Goal: Information Seeking & Learning: Learn about a topic

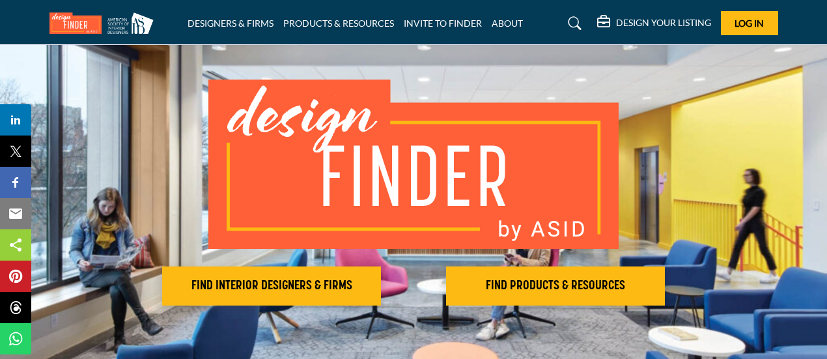
scroll to position [130, 0]
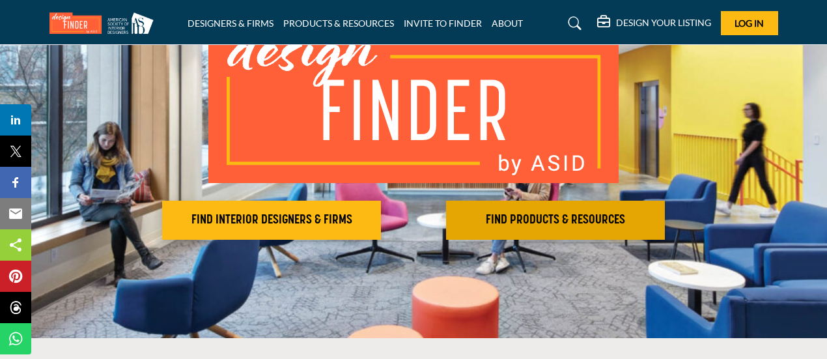
click at [539, 218] on h2 "FIND PRODUCTS & RESOURCES" at bounding box center [555, 220] width 211 height 16
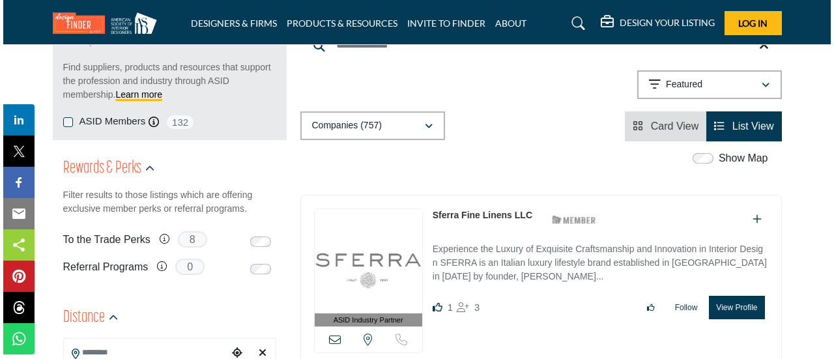
scroll to position [195, 0]
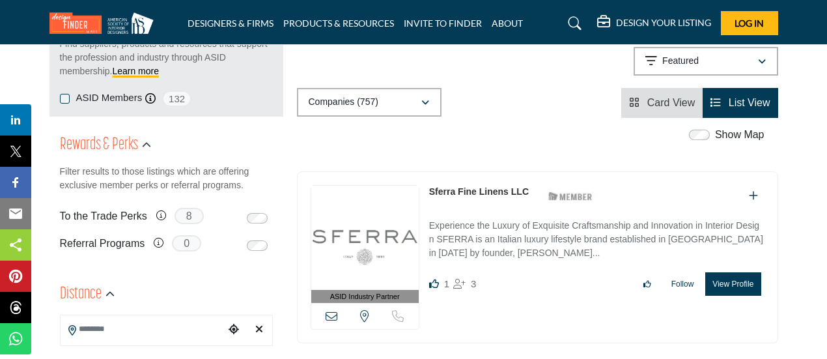
click at [370, 251] on img at bounding box center [365, 238] width 108 height 104
click at [721, 287] on button "View Profile" at bounding box center [733, 283] width 55 height 23
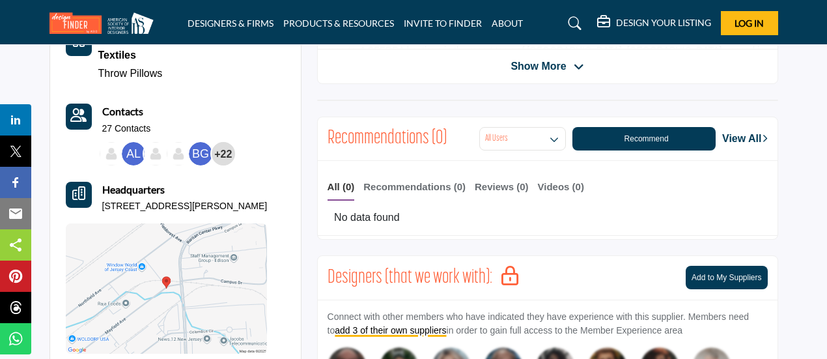
scroll to position [391, 0]
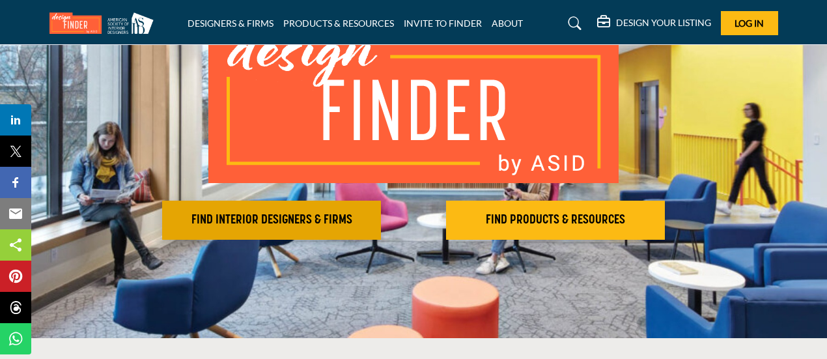
click at [263, 221] on h2 "FIND INTERIOR DESIGNERS & FIRMS" at bounding box center [271, 220] width 211 height 16
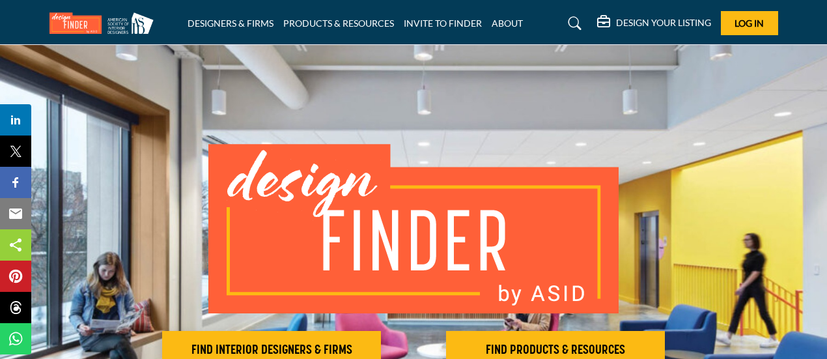
scroll to position [130, 0]
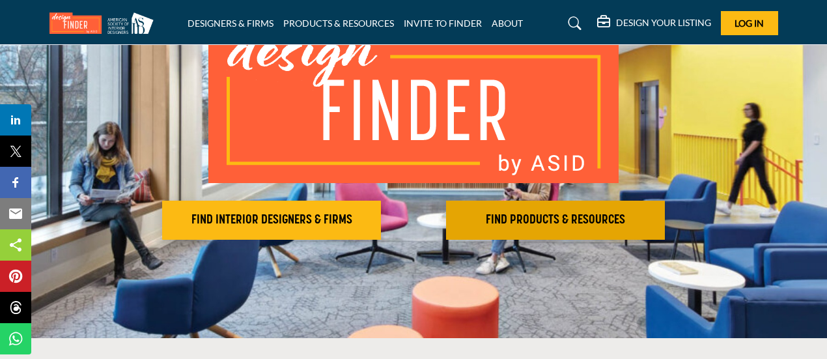
click at [548, 219] on h2 "FIND PRODUCTS & RESOURCES" at bounding box center [555, 220] width 211 height 16
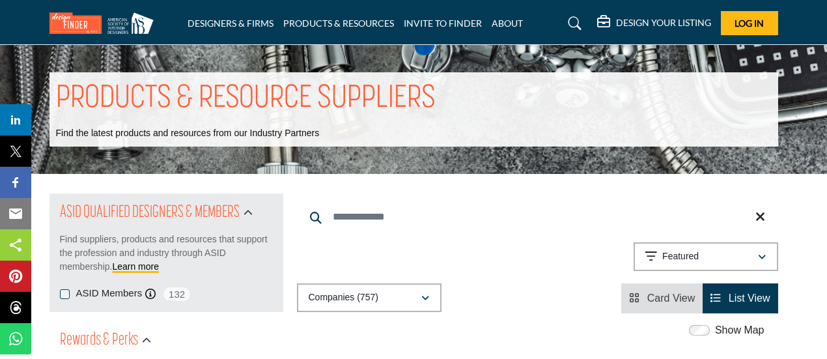
click at [467, 211] on input "Search Keyword" at bounding box center [538, 216] width 482 height 31
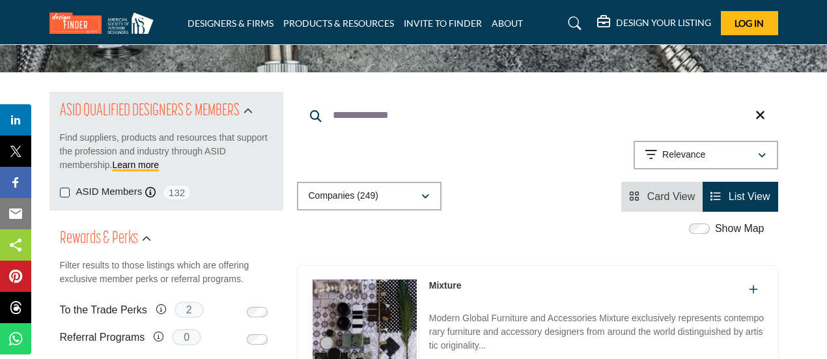
scroll to position [65, 0]
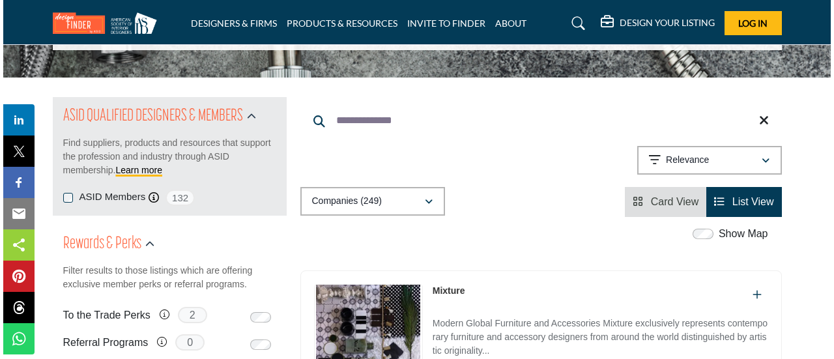
scroll to position [261, 0]
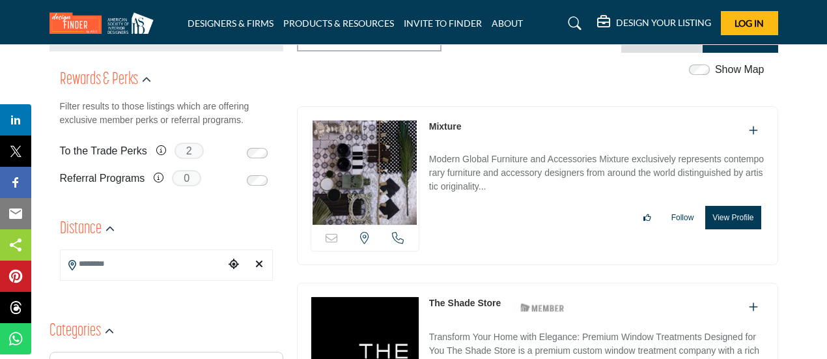
type input "**********"
click at [734, 224] on button "View Profile" at bounding box center [733, 217] width 55 height 23
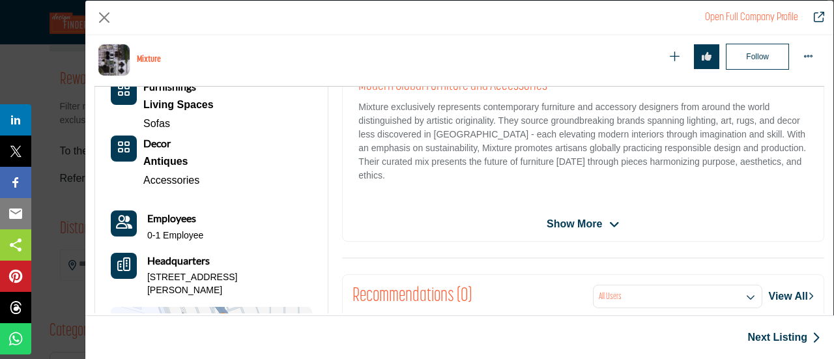
scroll to position [130, 0]
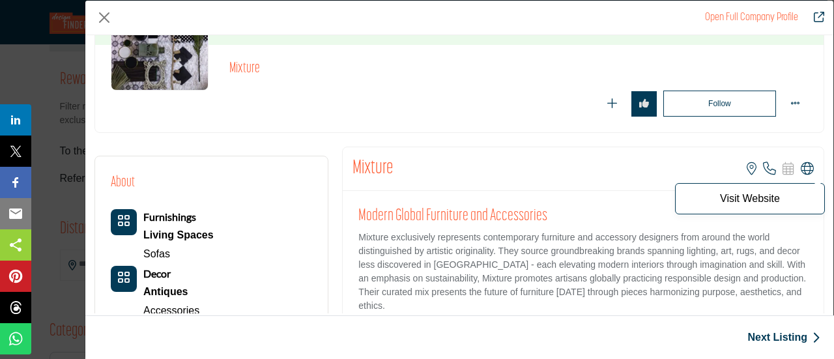
click at [804, 170] on icon "Company Data Modal" at bounding box center [807, 168] width 13 height 13
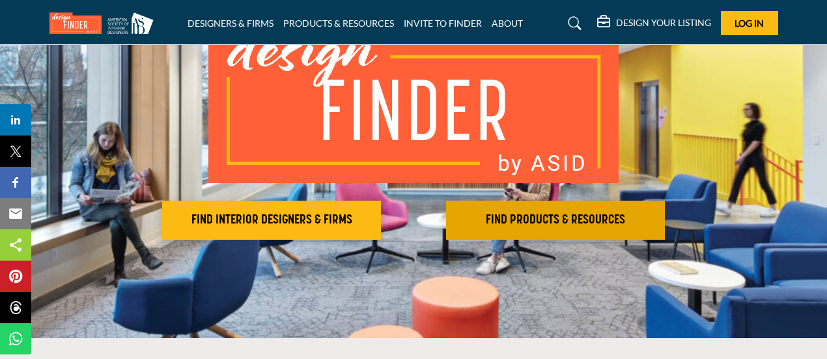
click at [529, 228] on button "FIND PRODUCTS & RESOURCES Find the products and resources to make your project …" at bounding box center [555, 220] width 219 height 39
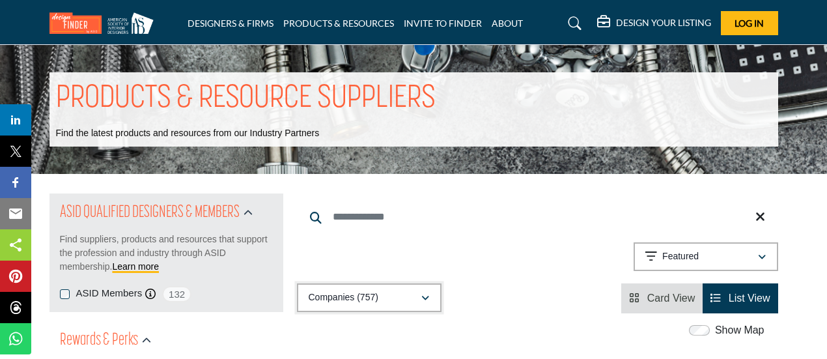
click at [391, 290] on button "Companies (757)" at bounding box center [369, 297] width 145 height 29
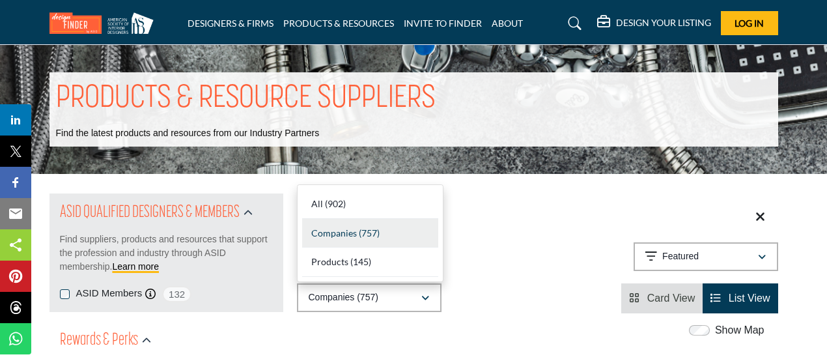
click at [553, 268] on div "Showing 21 results out of 757 Featured" at bounding box center [538, 258] width 482 height 33
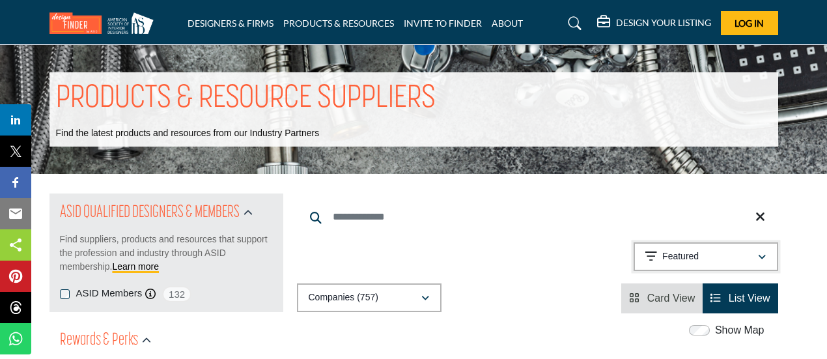
click at [768, 258] on button "Featured" at bounding box center [706, 256] width 145 height 29
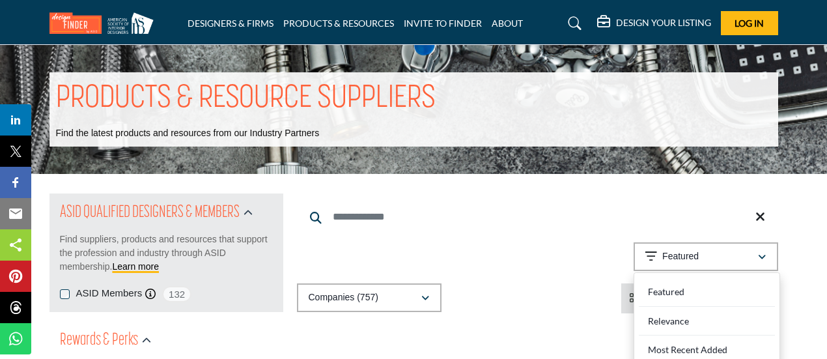
drag, startPoint x: 507, startPoint y: 210, endPoint x: 243, endPoint y: 113, distance: 281.4
click at [506, 210] on input "Search Keyword" at bounding box center [538, 216] width 482 height 31
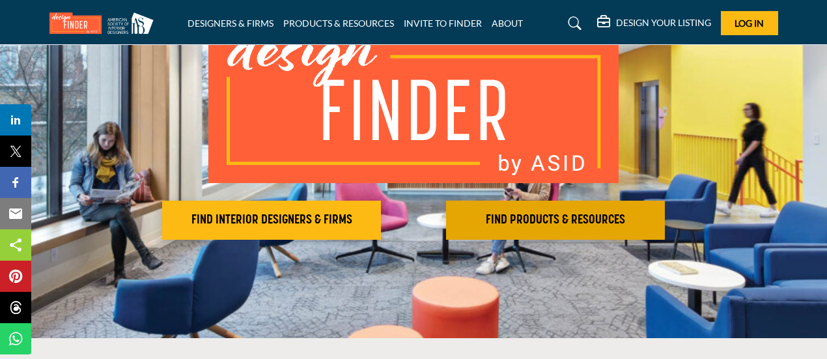
click at [508, 217] on h2 "FIND PRODUCTS & RESOURCES" at bounding box center [555, 220] width 211 height 16
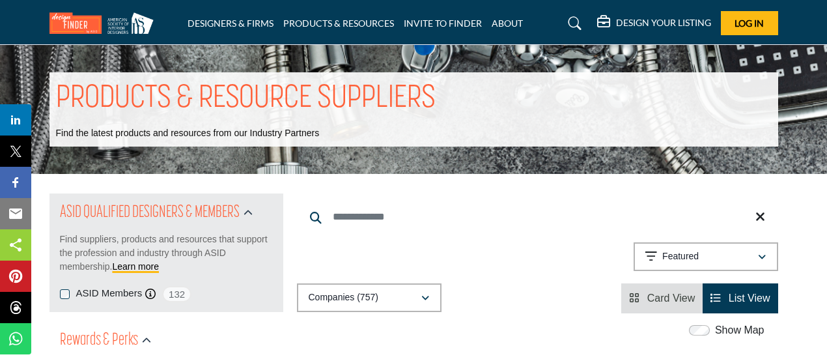
click at [386, 216] on input "Search Keyword" at bounding box center [538, 216] width 482 height 31
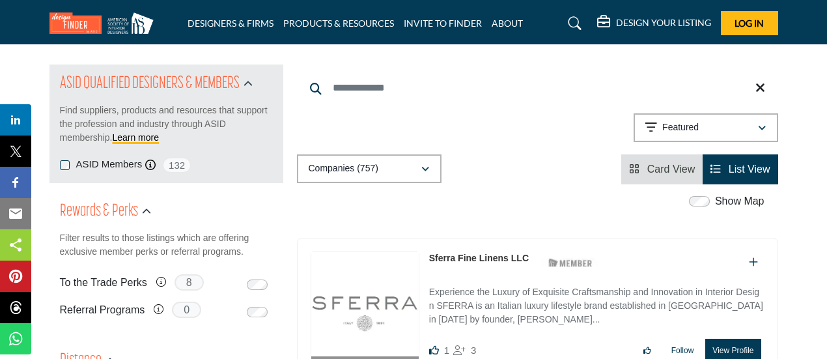
scroll to position [65, 0]
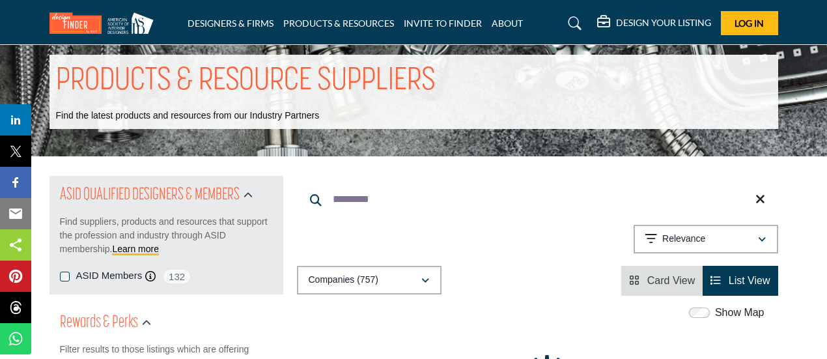
scroll to position [18, 0]
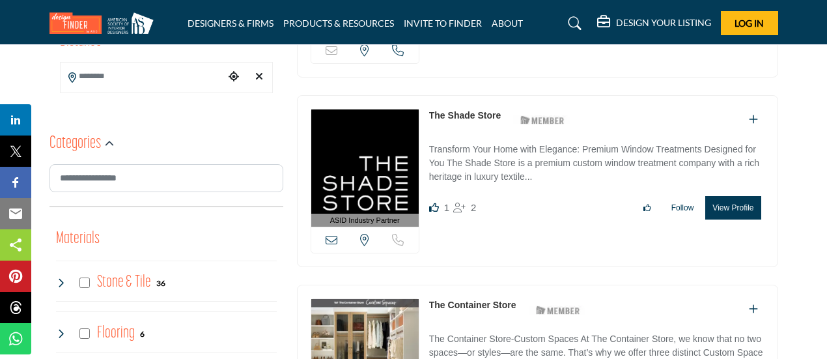
scroll to position [456, 0]
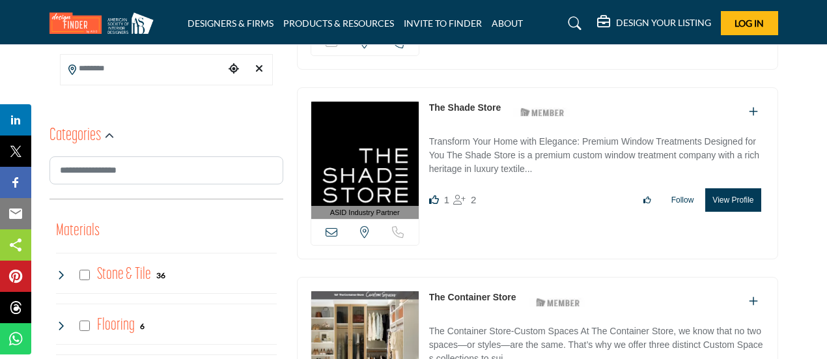
type input "**********"
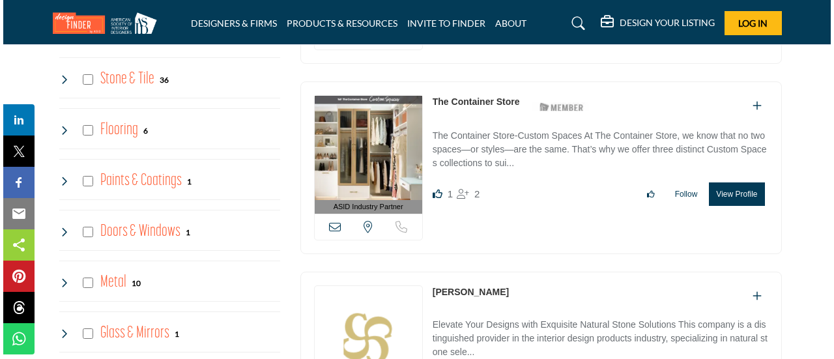
scroll to position [717, 0]
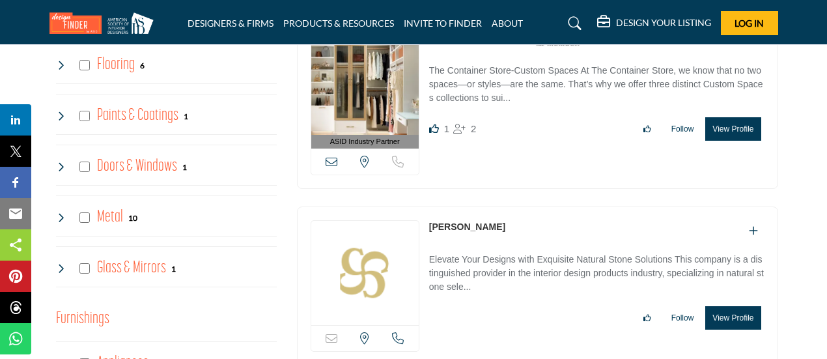
click at [737, 131] on button "View Profile" at bounding box center [733, 128] width 55 height 23
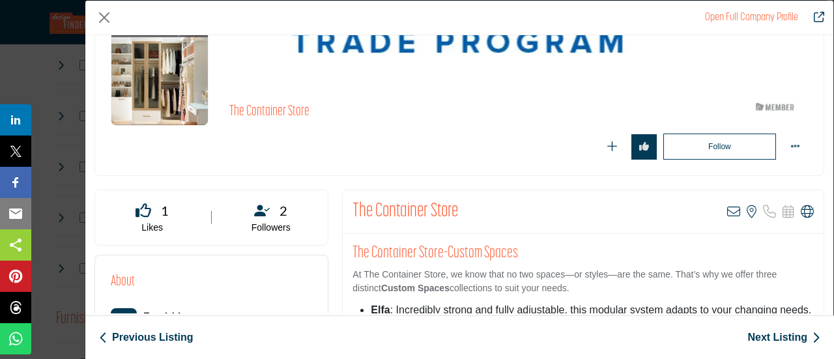
scroll to position [130, 0]
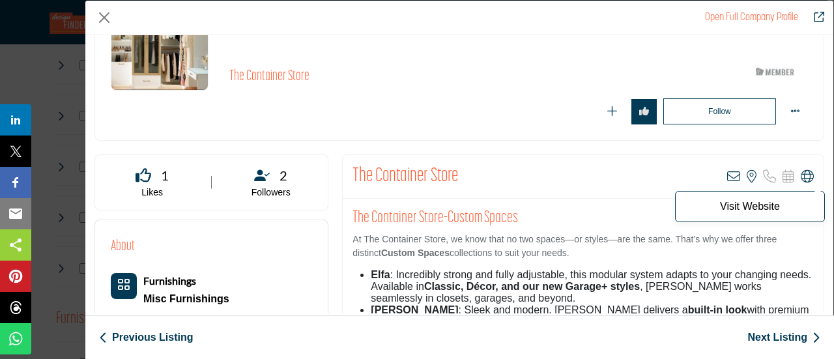
click at [801, 179] on icon "Company Data Modal" at bounding box center [807, 176] width 13 height 13
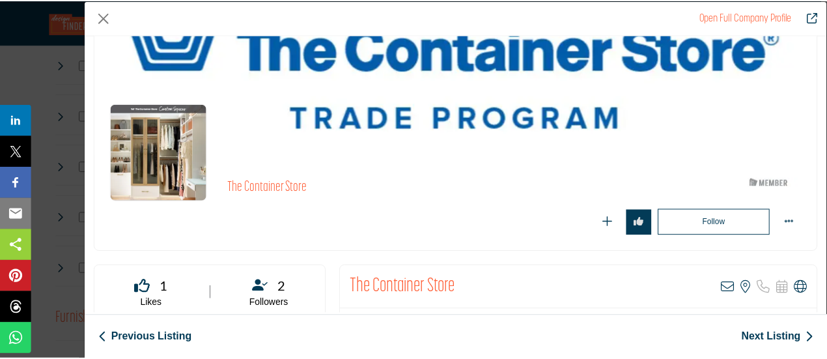
scroll to position [0, 0]
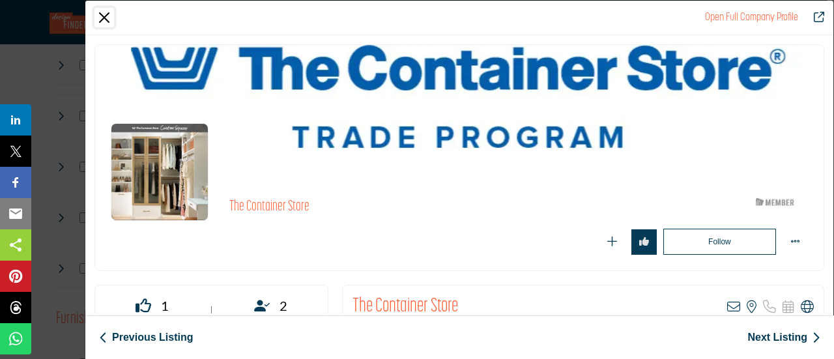
click at [107, 18] on button "Close" at bounding box center [104, 18] width 20 height 20
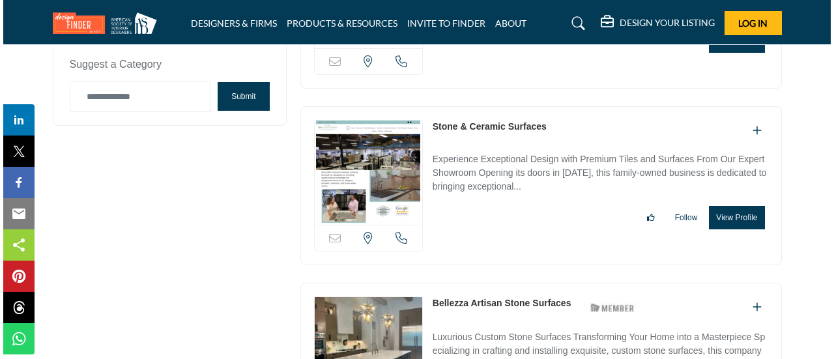
scroll to position [3323, 0]
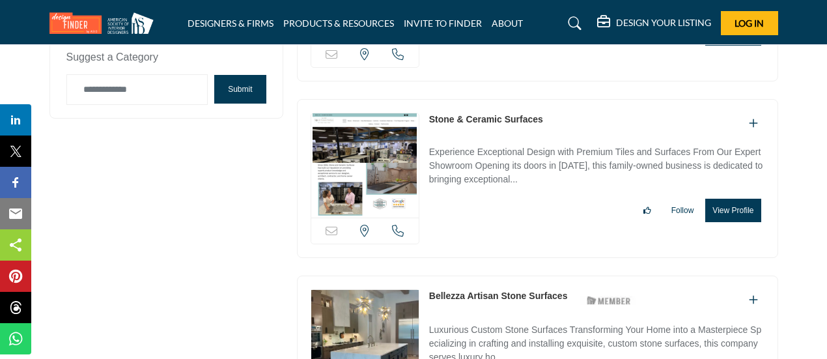
click at [735, 199] on button "View Profile" at bounding box center [733, 210] width 55 height 23
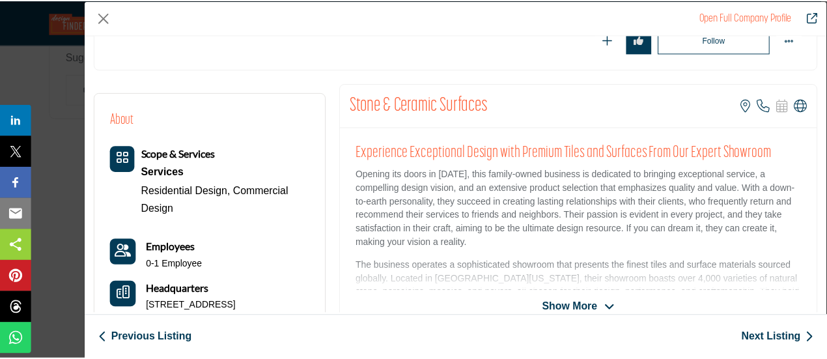
scroll to position [195, 0]
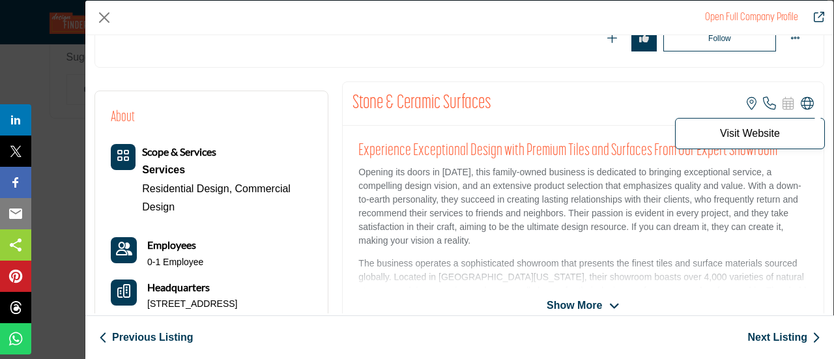
click at [803, 107] on icon "Company Data Modal" at bounding box center [807, 103] width 13 height 13
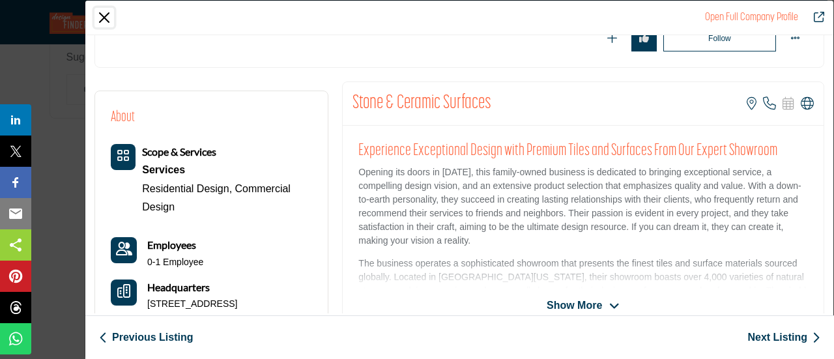
click at [104, 17] on button "Close" at bounding box center [104, 18] width 20 height 20
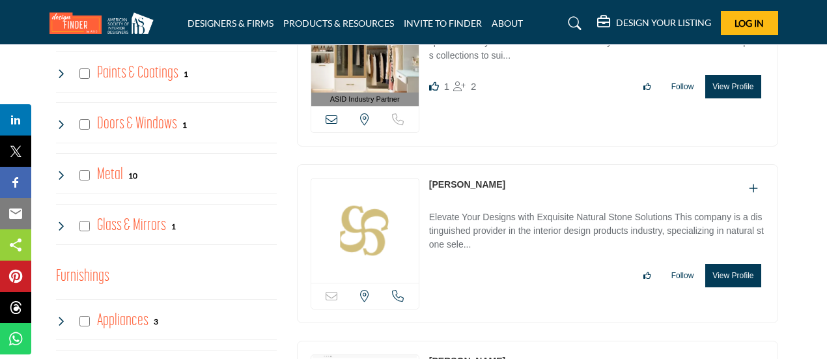
scroll to position [782, 0]
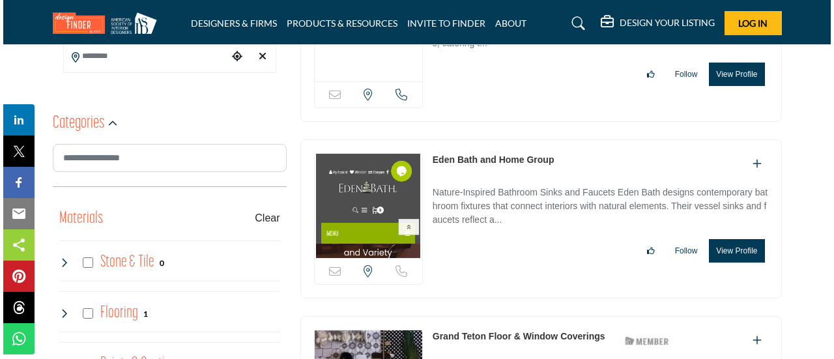
scroll to position [456, 0]
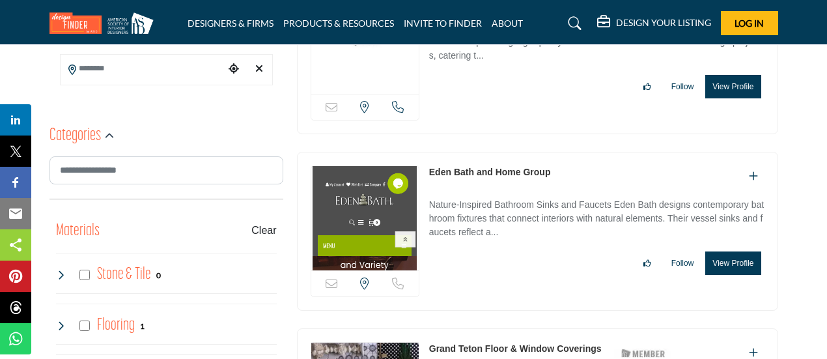
click at [730, 264] on button "View Profile" at bounding box center [733, 263] width 55 height 23
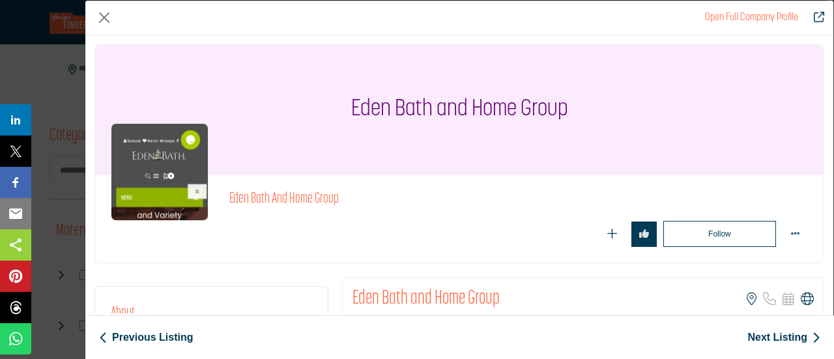
click at [803, 299] on icon "Company Data Modal" at bounding box center [807, 299] width 13 height 13
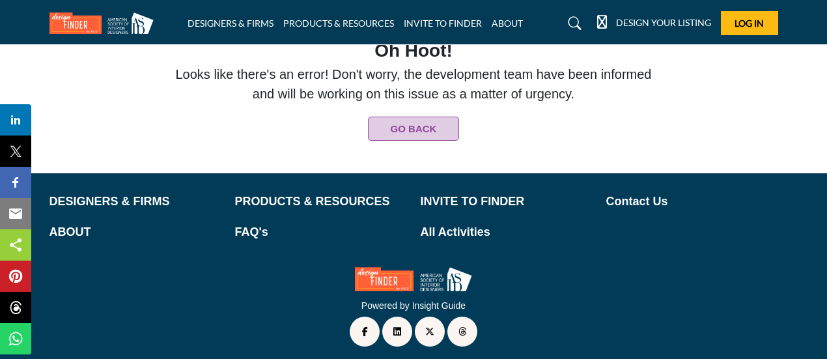
scroll to position [338, 0]
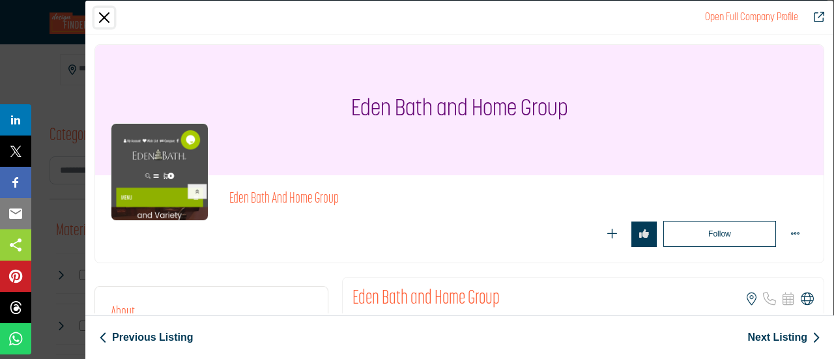
click at [102, 18] on button "Close" at bounding box center [104, 18] width 20 height 20
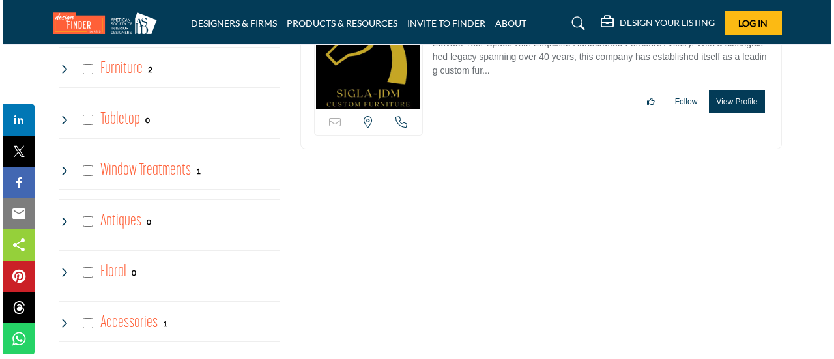
scroll to position [1955, 0]
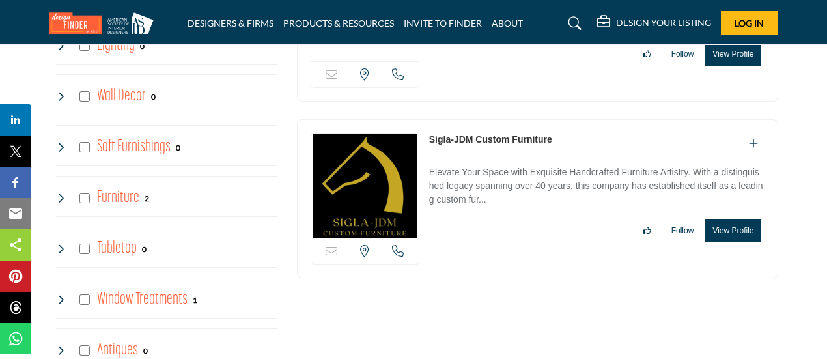
click at [722, 226] on button "View Profile" at bounding box center [733, 230] width 55 height 23
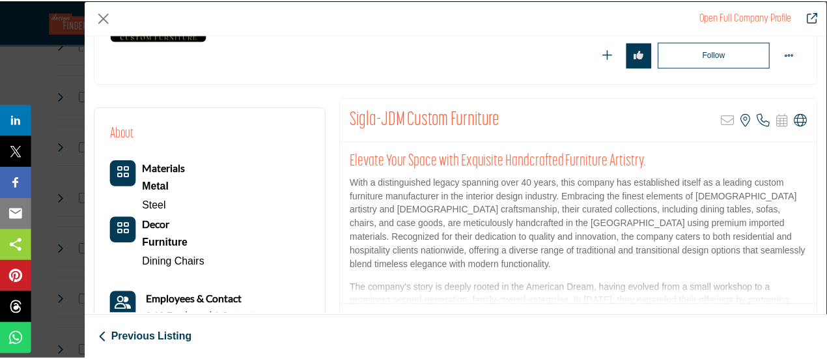
scroll to position [195, 0]
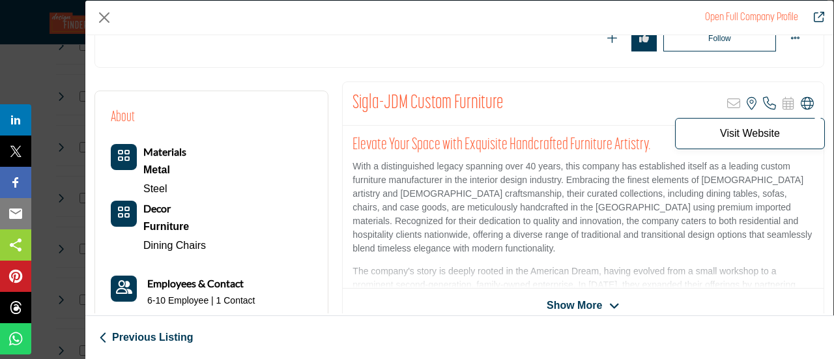
click at [801, 101] on icon "Company Data Modal" at bounding box center [807, 103] width 13 height 13
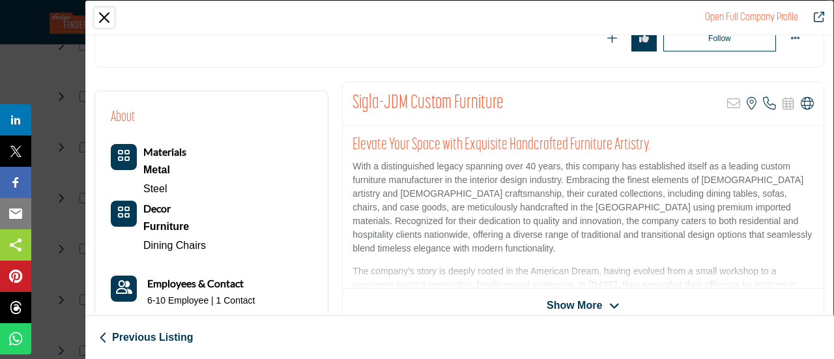
click at [106, 18] on button "Close" at bounding box center [104, 18] width 20 height 20
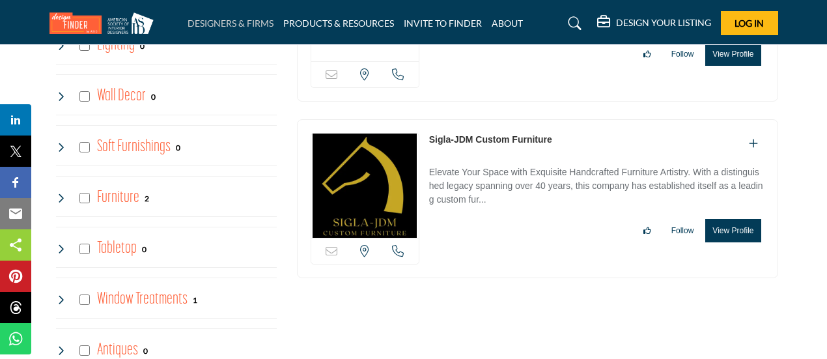
click at [237, 22] on link "DESIGNERS & FIRMS" at bounding box center [231, 23] width 86 height 11
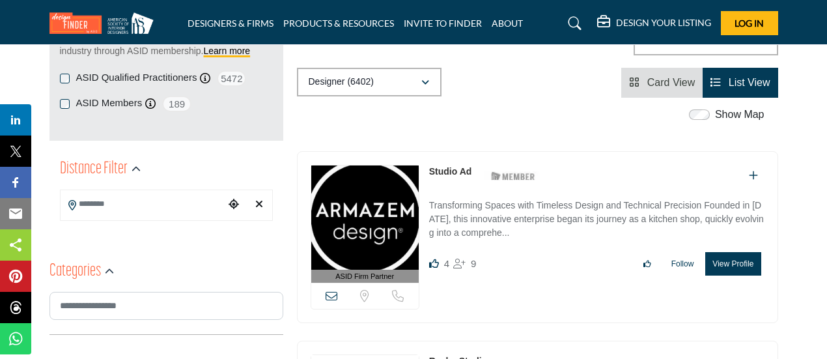
scroll to position [261, 0]
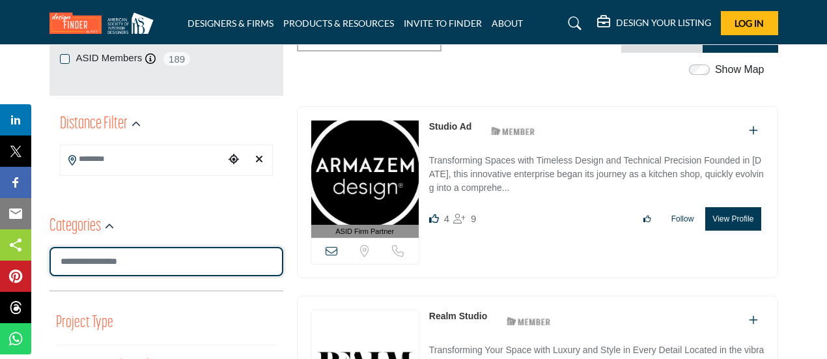
click at [129, 263] on input "Search Category" at bounding box center [167, 261] width 234 height 29
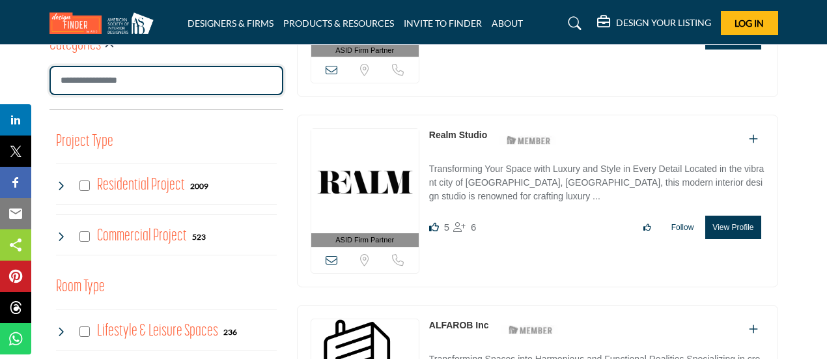
scroll to position [456, 0]
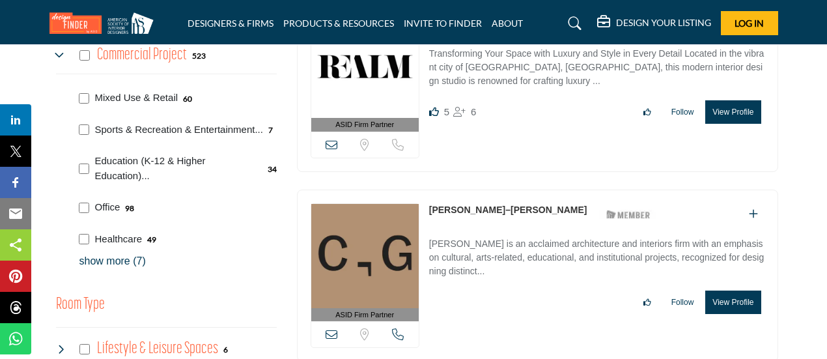
scroll to position [586, 0]
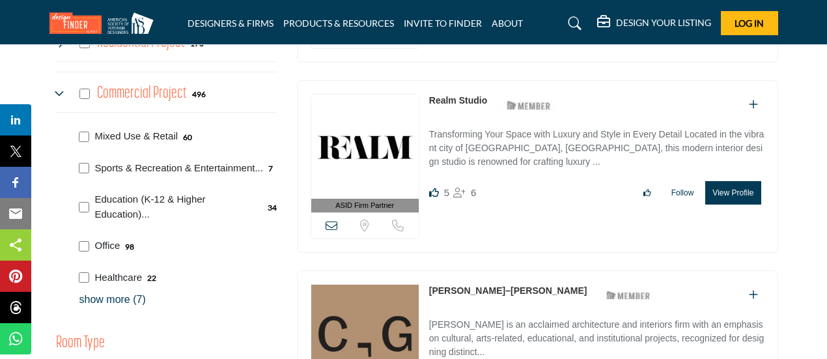
scroll to position [586, 0]
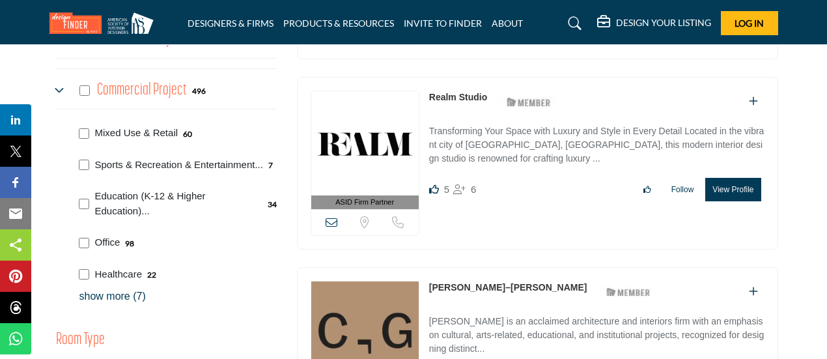
click at [78, 240] on div "Office 98" at bounding box center [175, 241] width 203 height 32
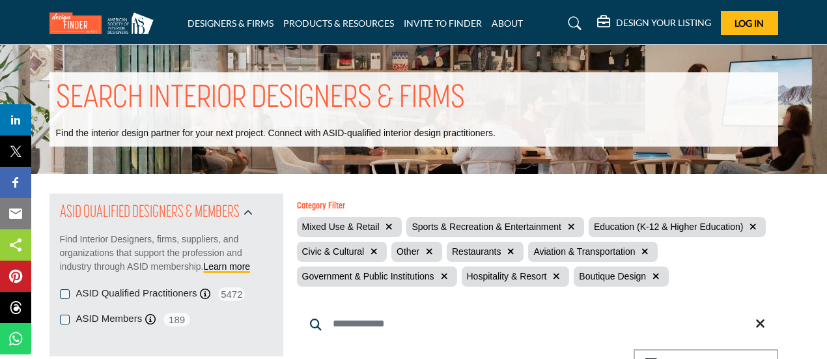
scroll to position [586, 0]
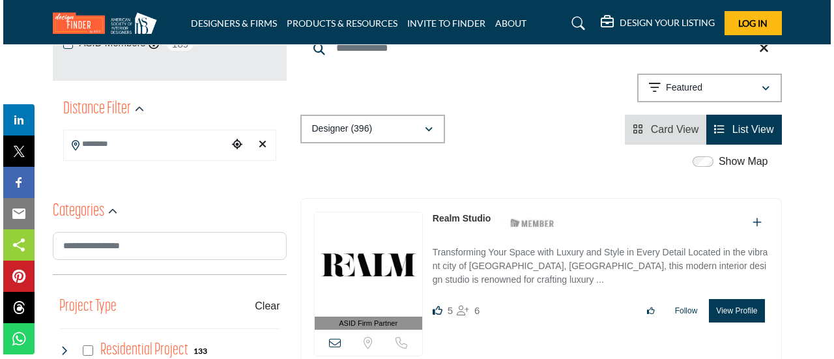
scroll to position [326, 0]
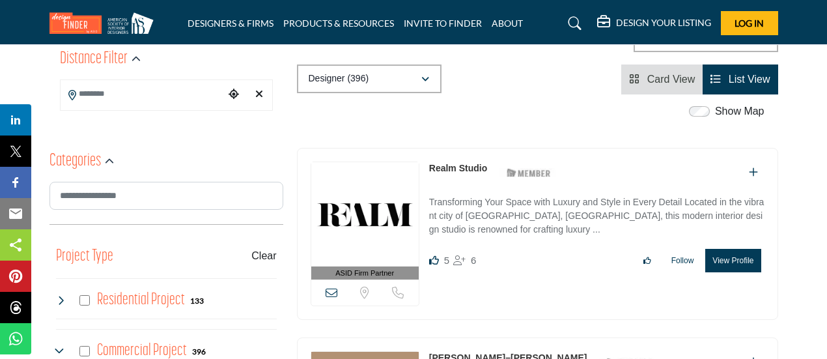
click at [722, 259] on button "View Profile" at bounding box center [733, 260] width 55 height 23
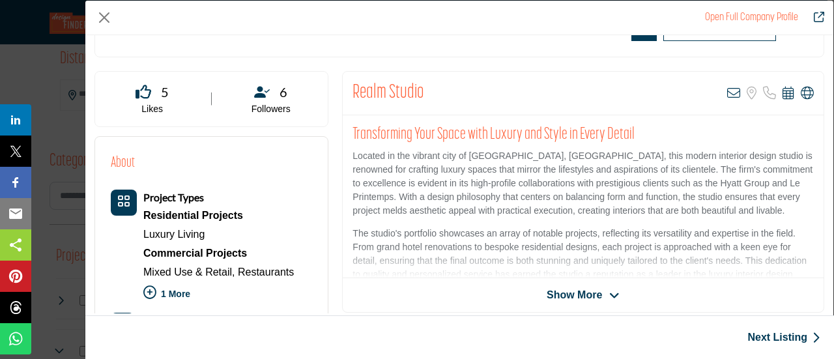
scroll to position [195, 0]
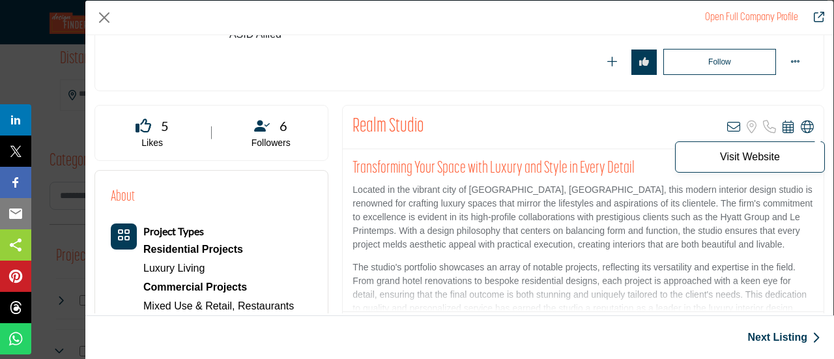
click at [804, 122] on icon "Company Data Modal" at bounding box center [807, 127] width 13 height 13
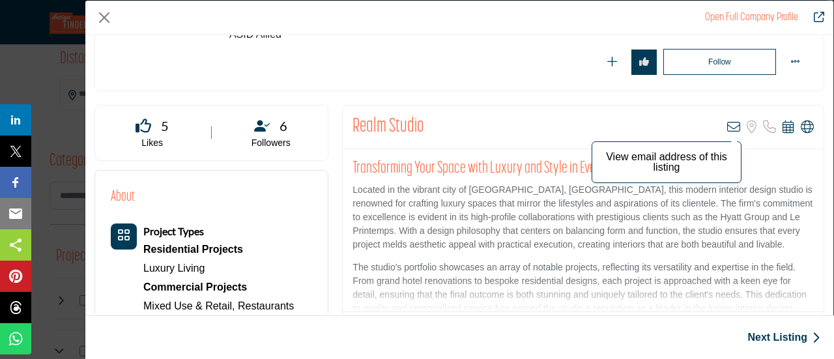
click at [727, 127] on icon "Company Data Modal" at bounding box center [733, 127] width 13 height 13
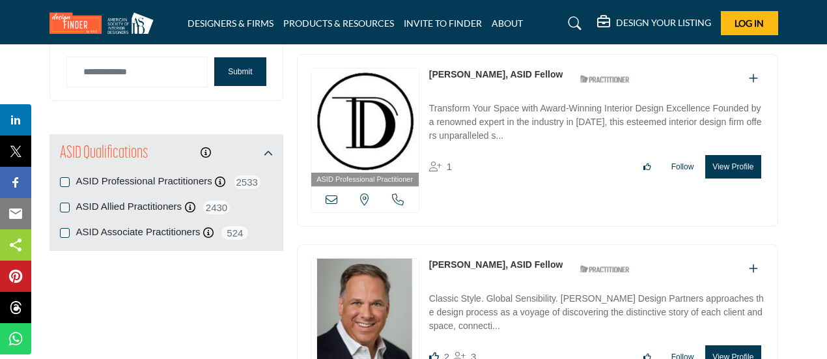
scroll to position [1368, 0]
